Goal: Task Accomplishment & Management: Use online tool/utility

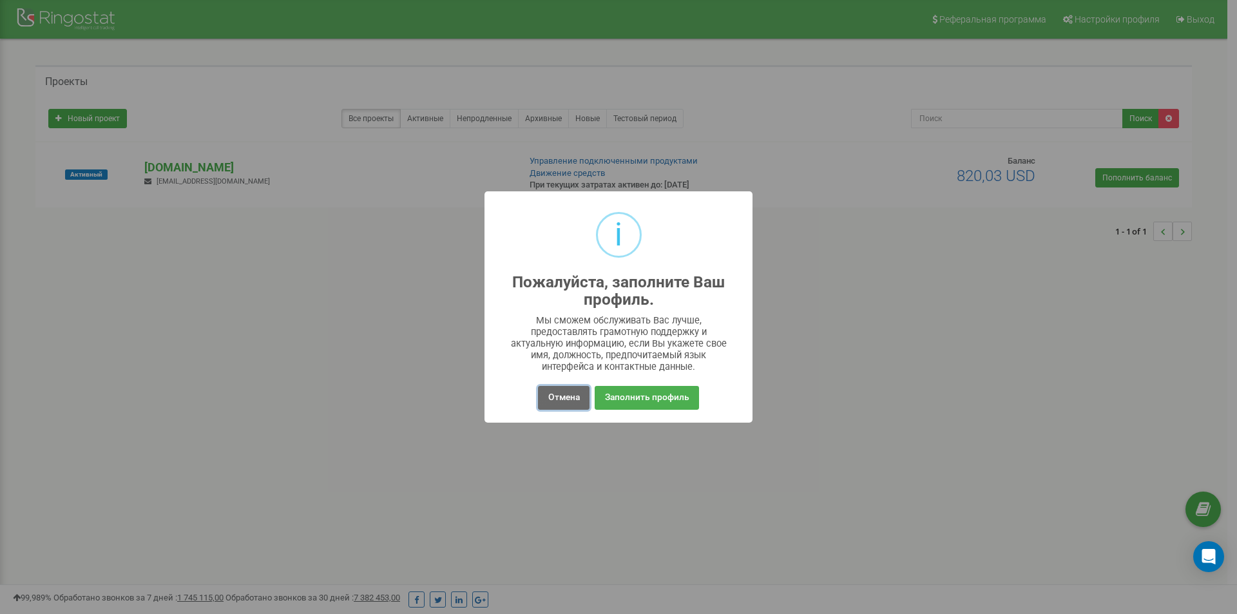
click at [563, 397] on button "Отмена" at bounding box center [563, 398] width 51 height 24
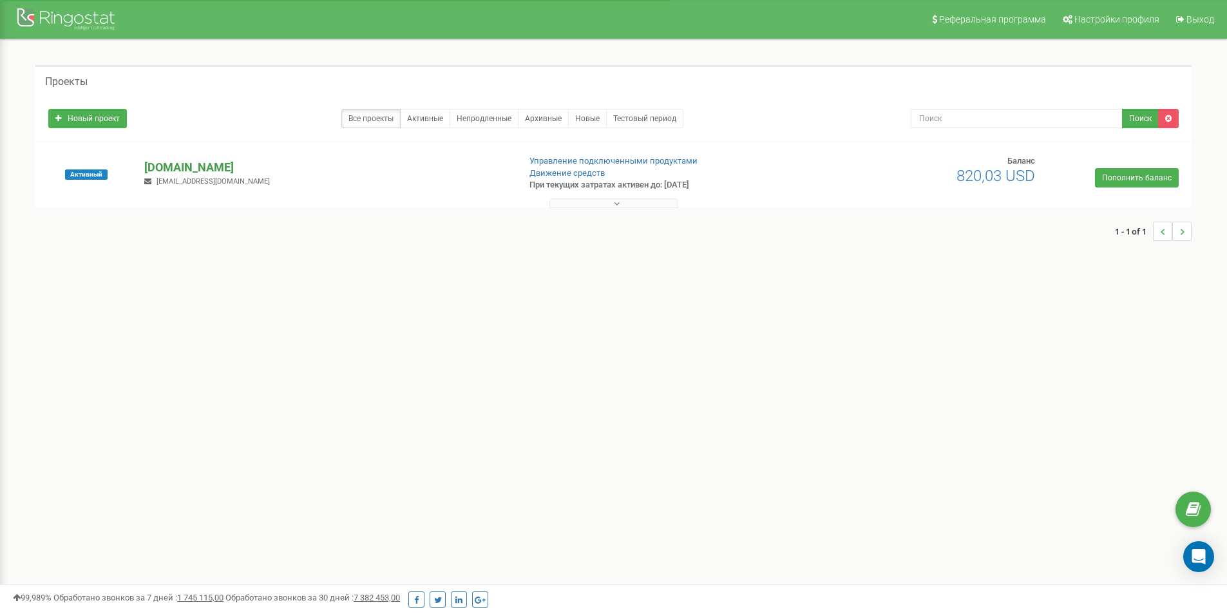
click at [183, 164] on p "[DOMAIN_NAME]" at bounding box center [326, 167] width 364 height 17
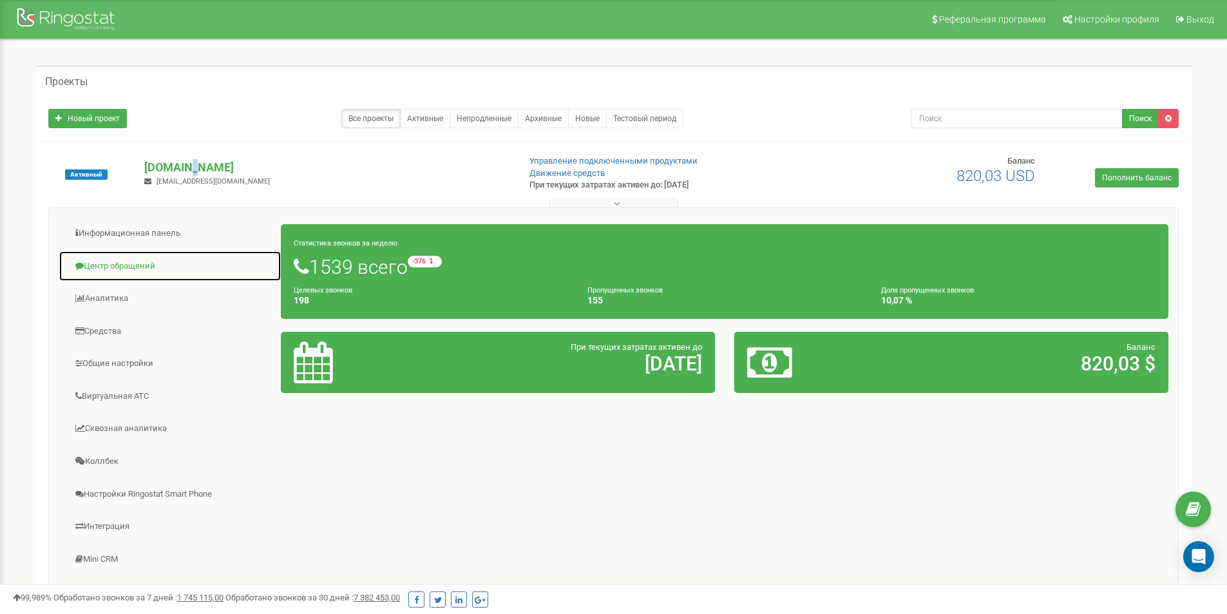
click at [114, 267] on link "Центр обращений" at bounding box center [170, 267] width 223 height 32
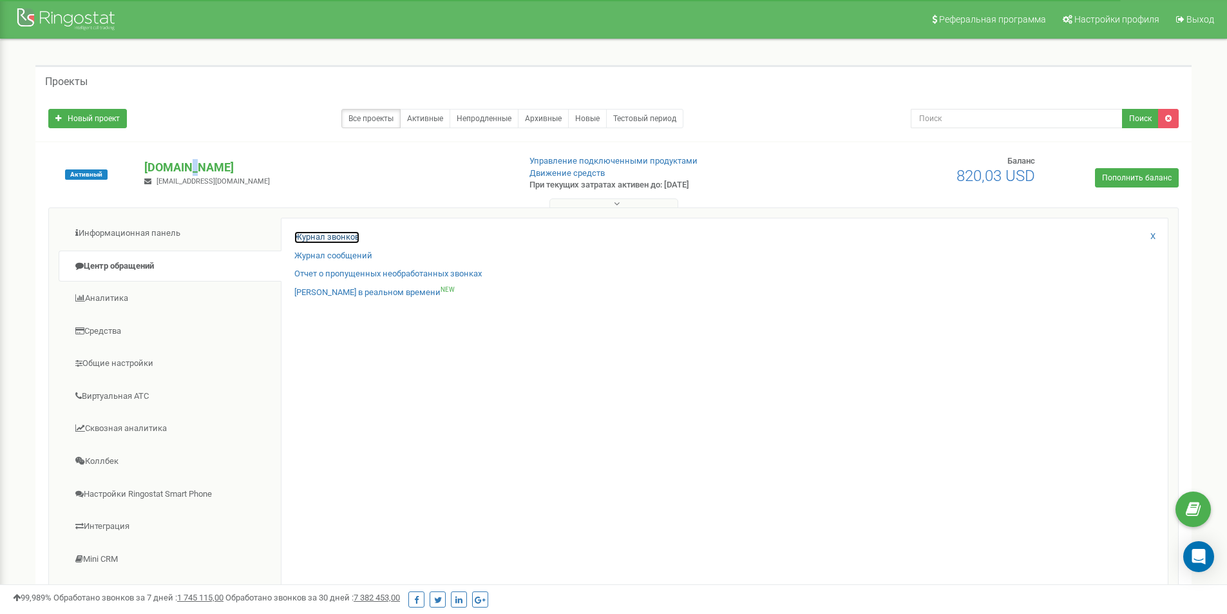
click at [355, 236] on link "Журнал звонков" at bounding box center [326, 237] width 65 height 12
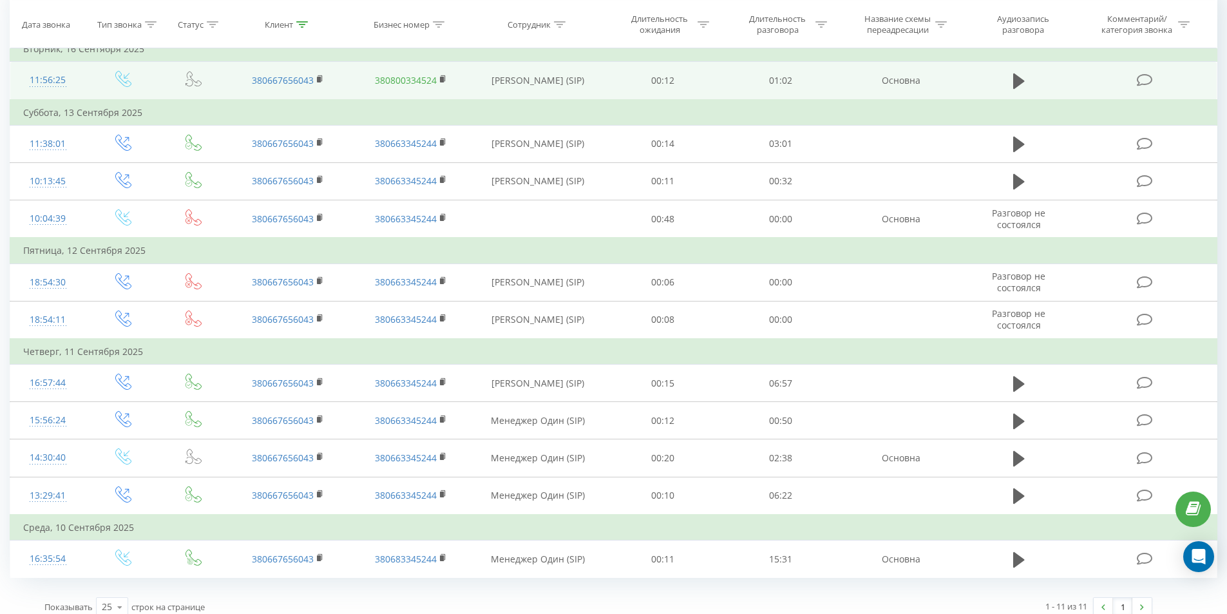
scroll to position [143, 0]
